Goal: Browse casually

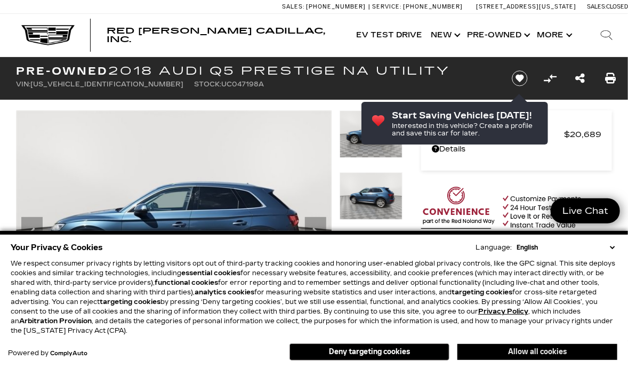
click at [495, 351] on button "Allow all cookies" at bounding box center [537, 352] width 160 height 16
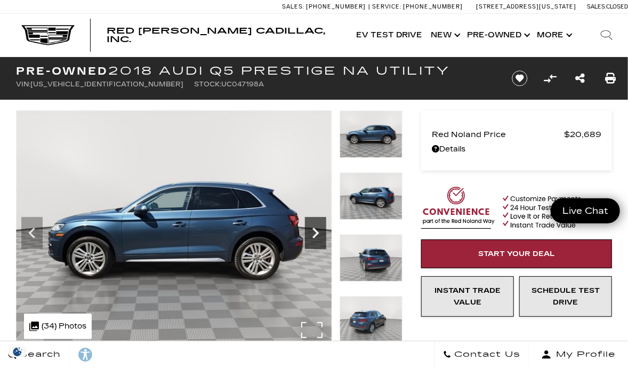
click at [314, 231] on icon "Next" at bounding box center [315, 232] width 21 height 21
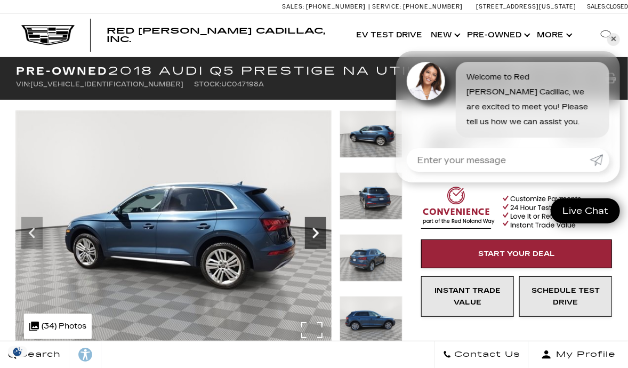
click at [314, 231] on icon "Next" at bounding box center [315, 232] width 21 height 21
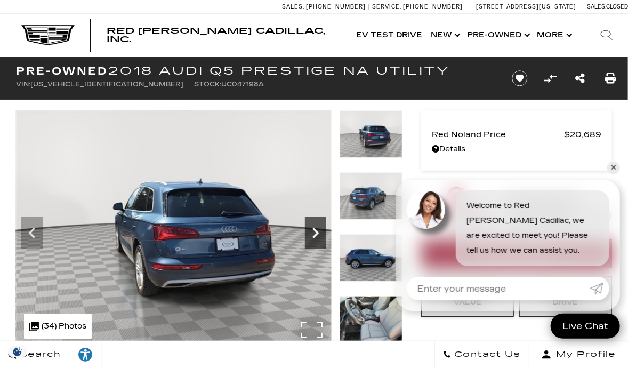
click at [314, 233] on icon "Next" at bounding box center [315, 232] width 21 height 21
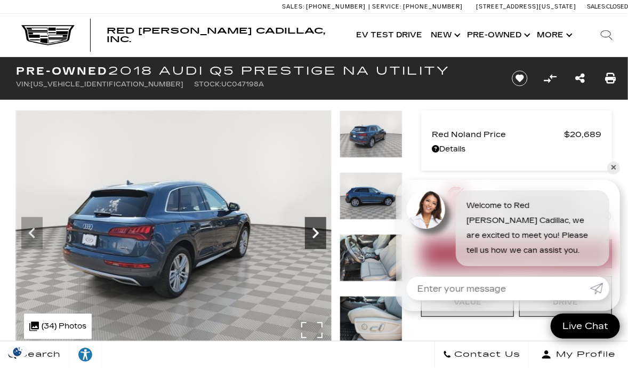
click at [314, 233] on icon "Next" at bounding box center [315, 232] width 21 height 21
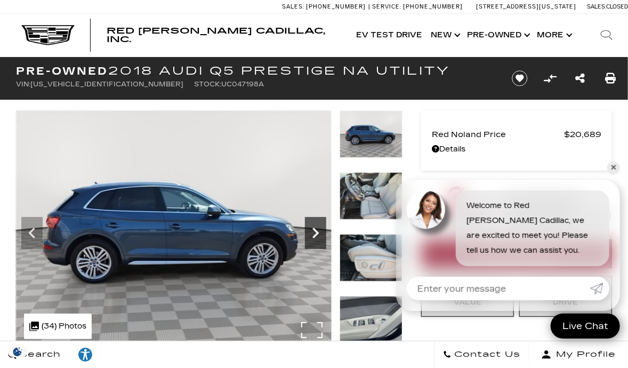
click at [314, 233] on icon "Next" at bounding box center [315, 232] width 21 height 21
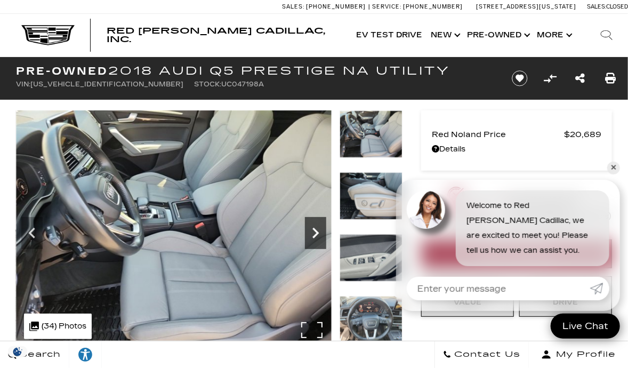
click at [314, 233] on icon "Next" at bounding box center [315, 232] width 21 height 21
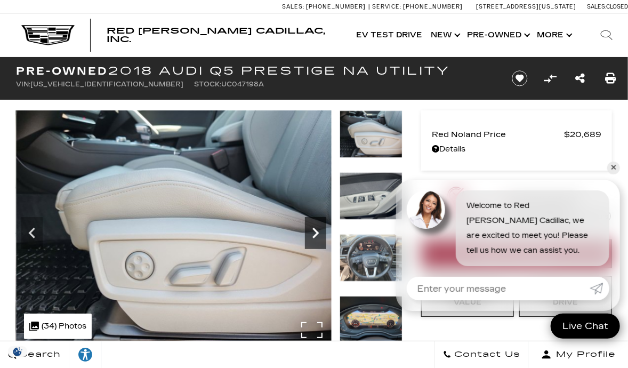
click at [314, 233] on icon "Next" at bounding box center [315, 232] width 21 height 21
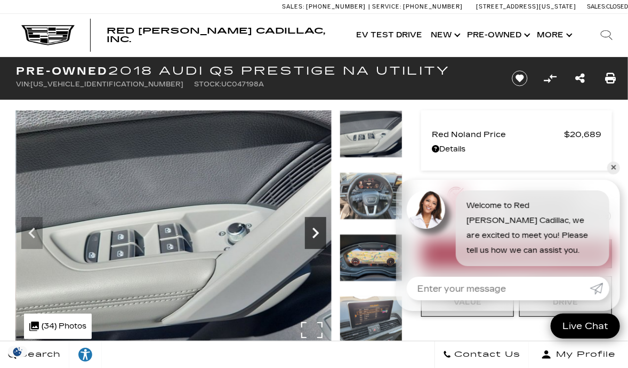
click at [314, 233] on icon "Next" at bounding box center [315, 232] width 21 height 21
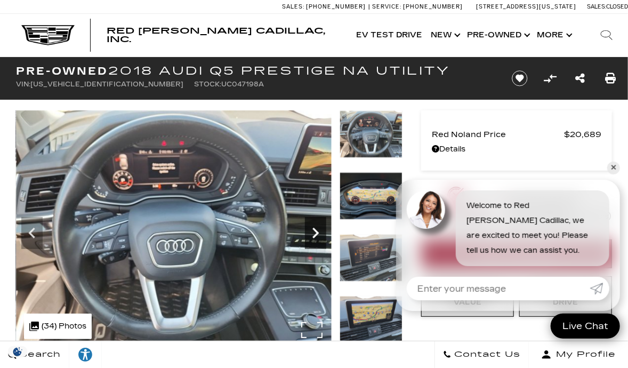
click at [314, 233] on icon "Next" at bounding box center [315, 232] width 21 height 21
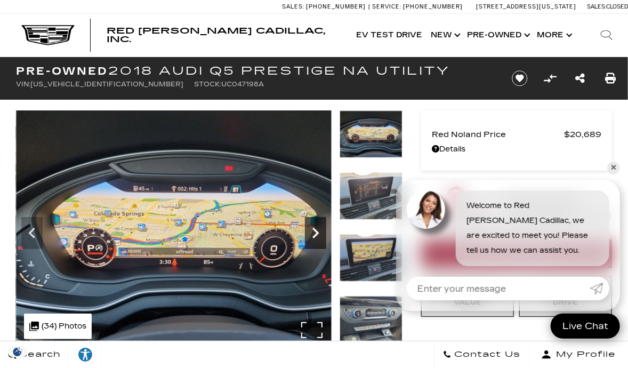
click at [314, 233] on icon "Next" at bounding box center [315, 232] width 21 height 21
